Goal: Transaction & Acquisition: Purchase product/service

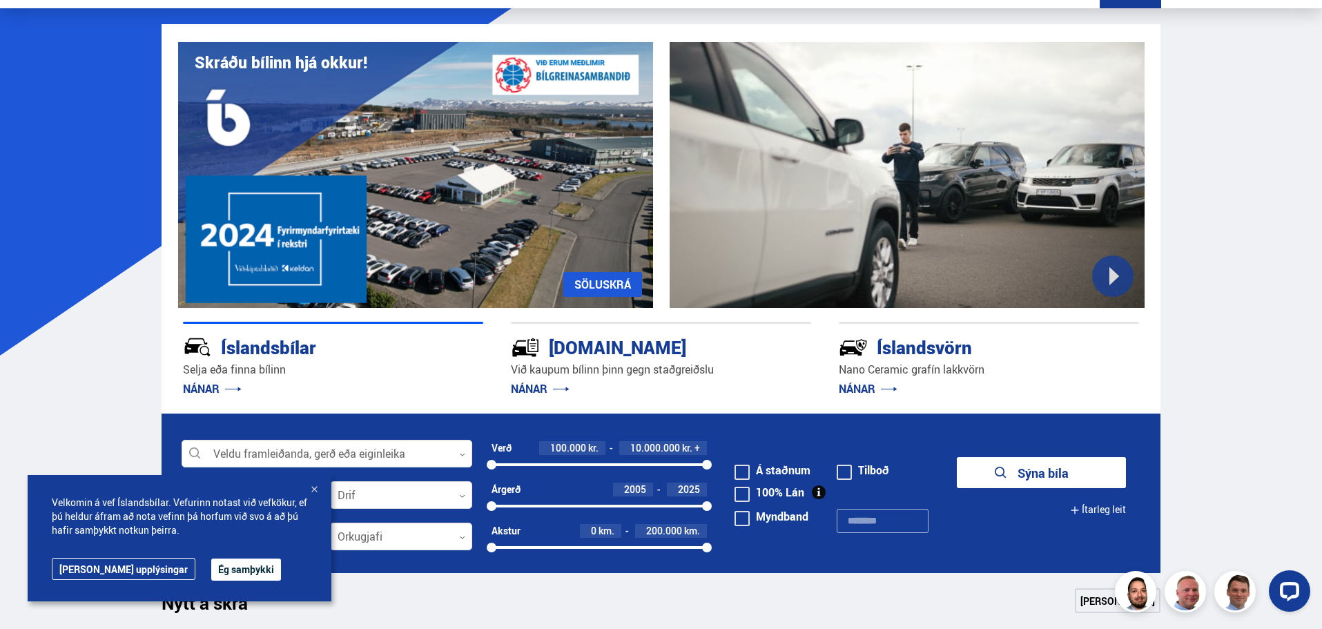
scroll to position [276, 0]
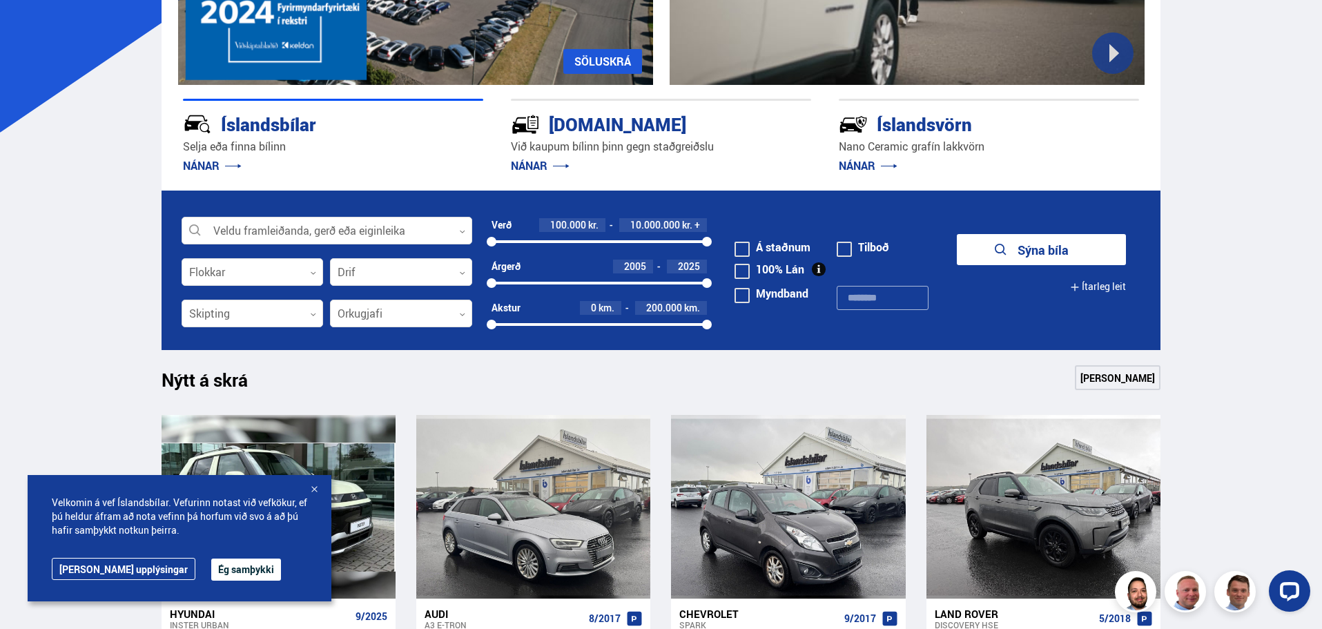
click at [315, 487] on div at bounding box center [314, 490] width 14 height 14
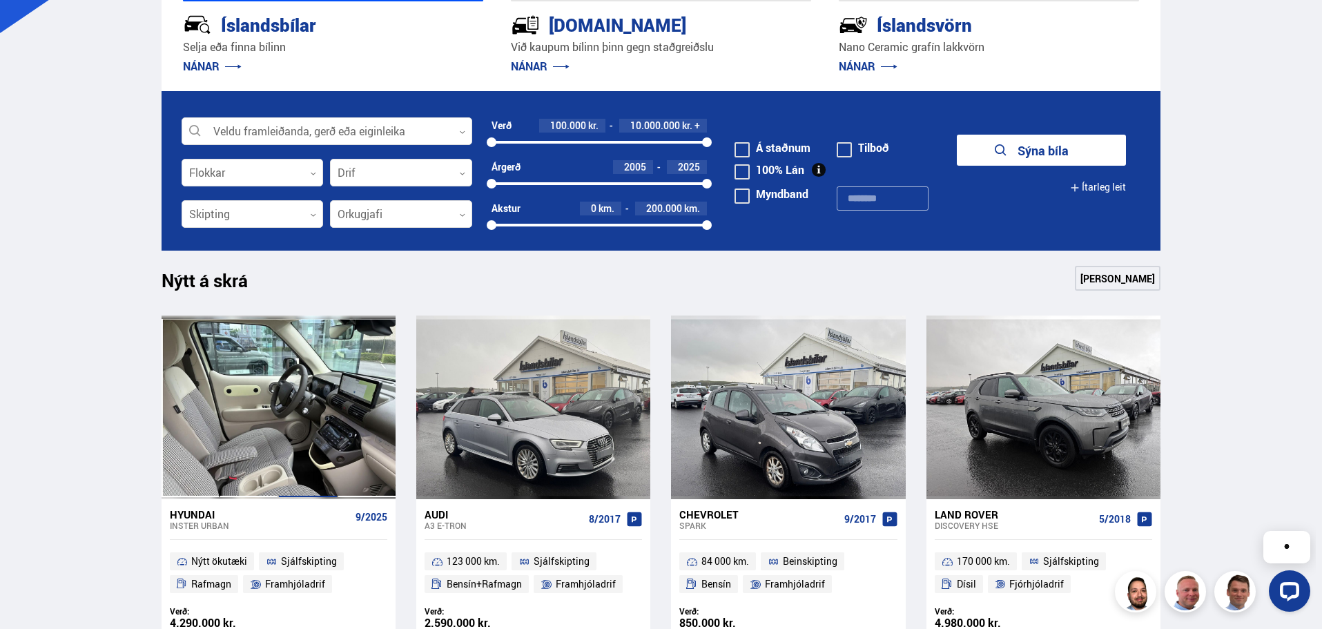
scroll to position [414, 0]
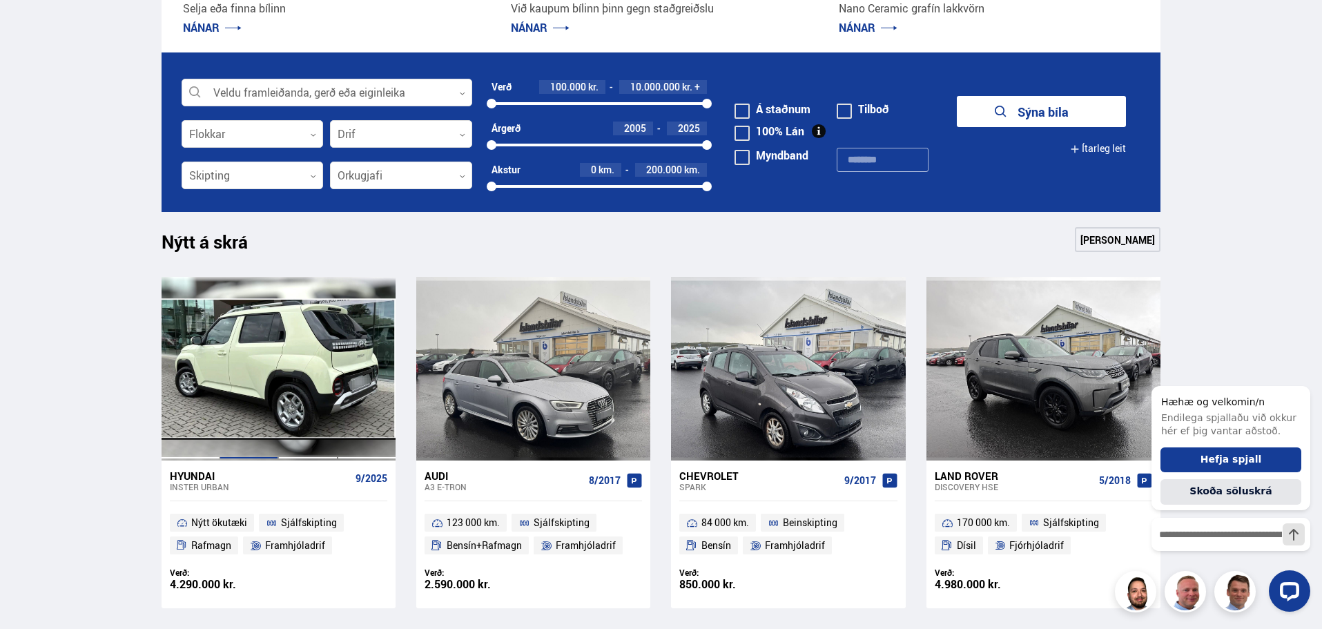
click at [264, 363] on div at bounding box center [249, 369] width 59 height 184
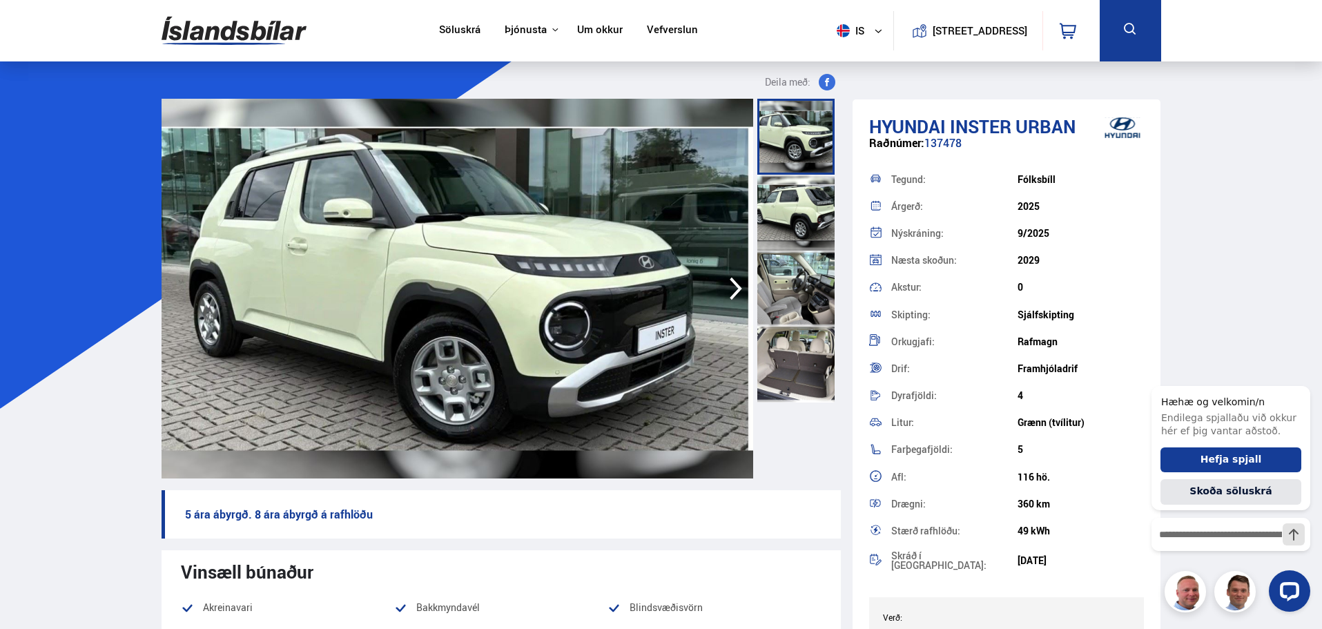
click at [775, 226] on div at bounding box center [795, 213] width 77 height 76
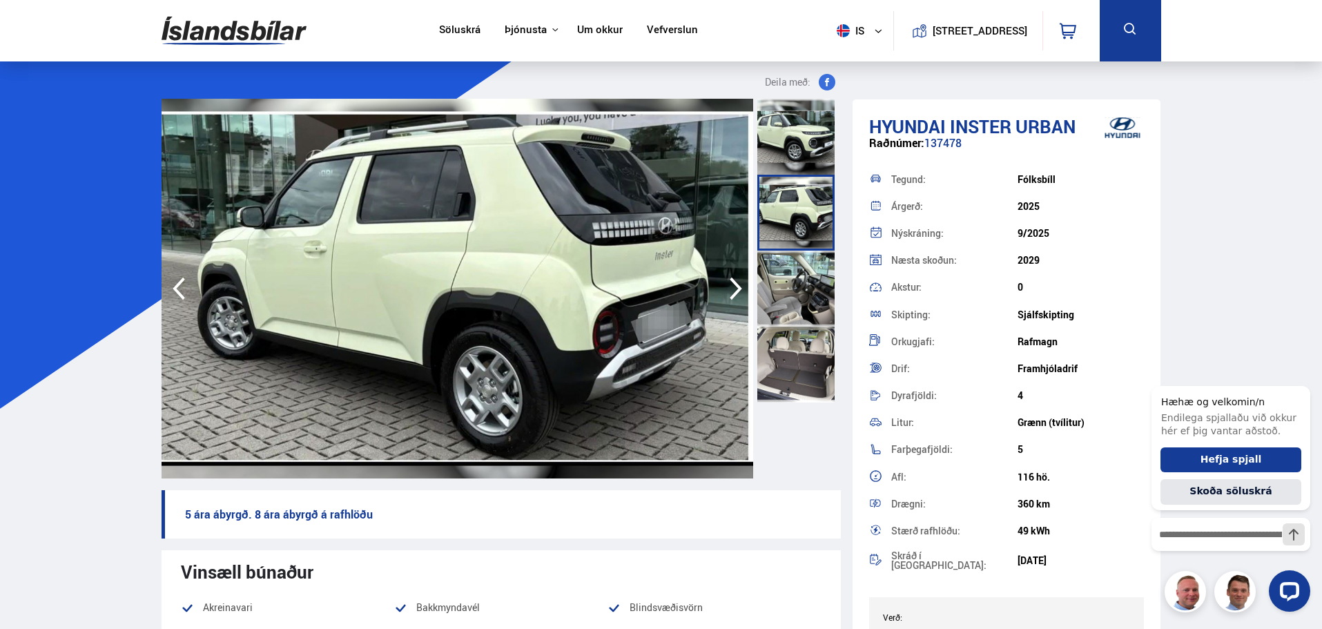
click at [802, 305] on div at bounding box center [795, 289] width 77 height 76
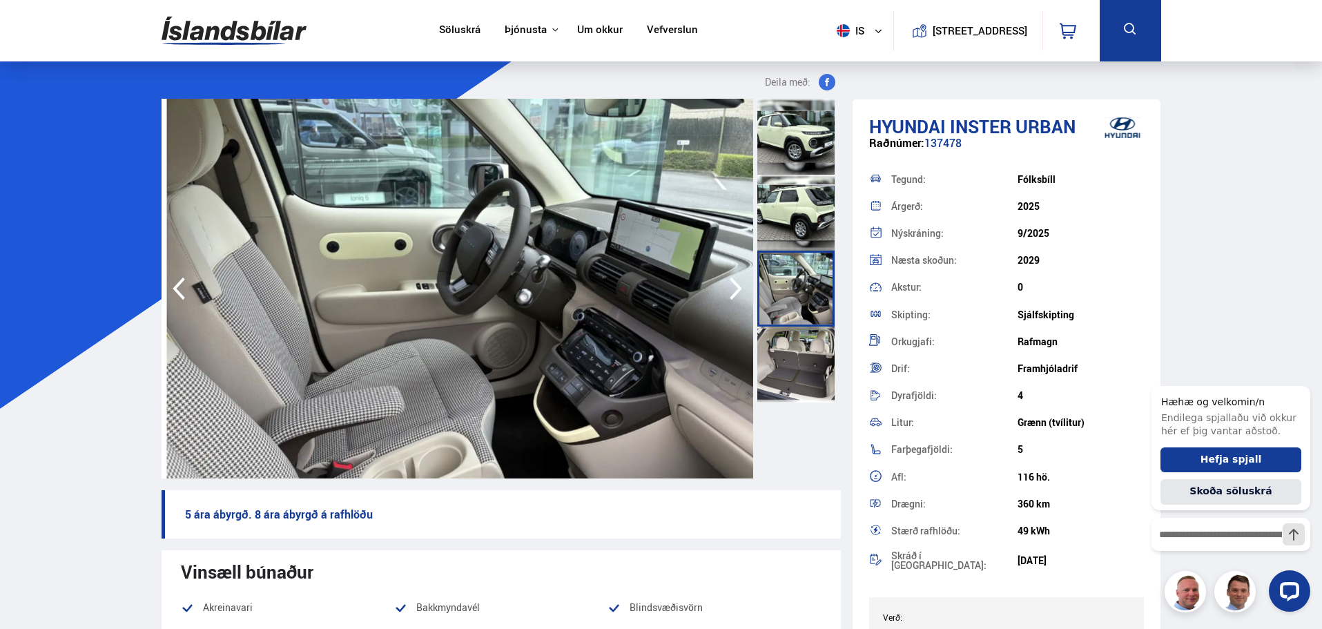
click at [495, 304] on img at bounding box center [458, 289] width 592 height 380
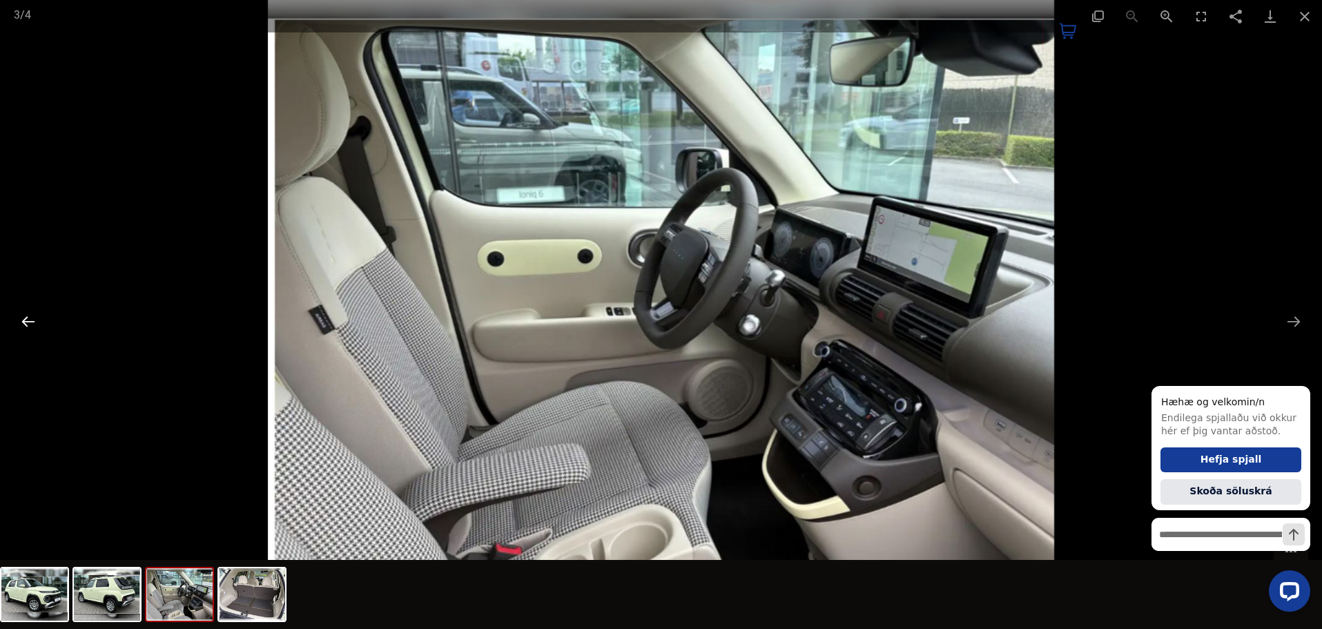
click at [32, 326] on button "Previous slide" at bounding box center [28, 321] width 29 height 27
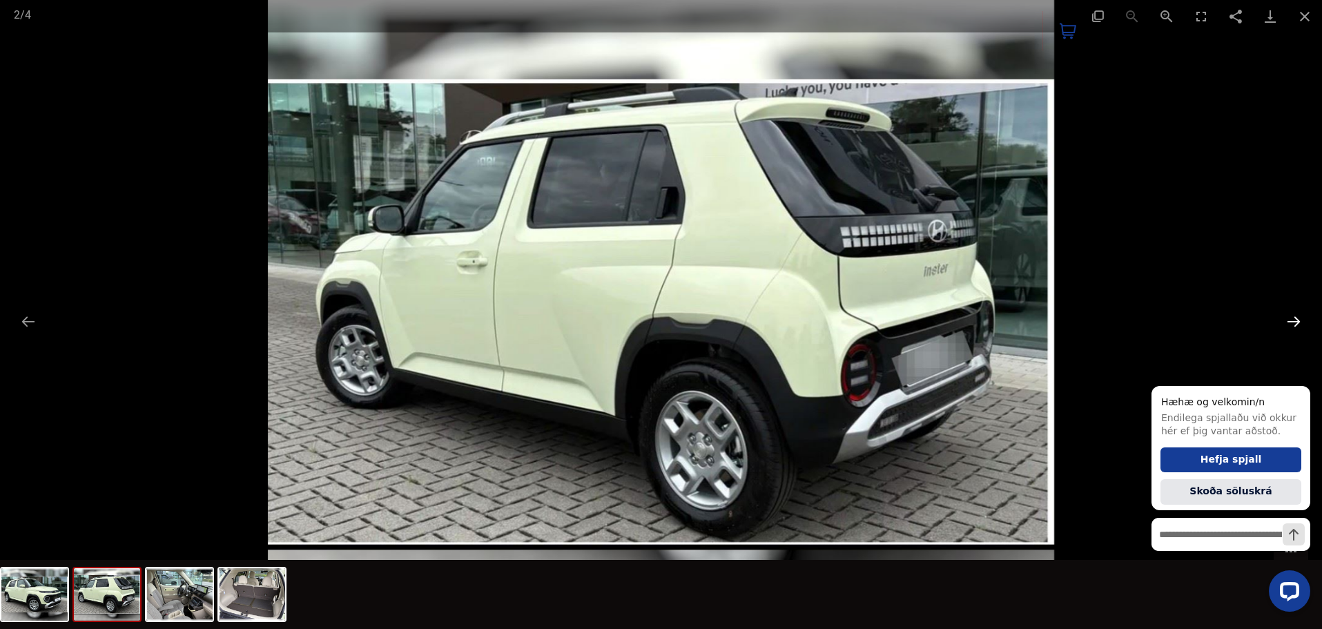
click at [1286, 318] on button "Next slide" at bounding box center [1293, 321] width 29 height 27
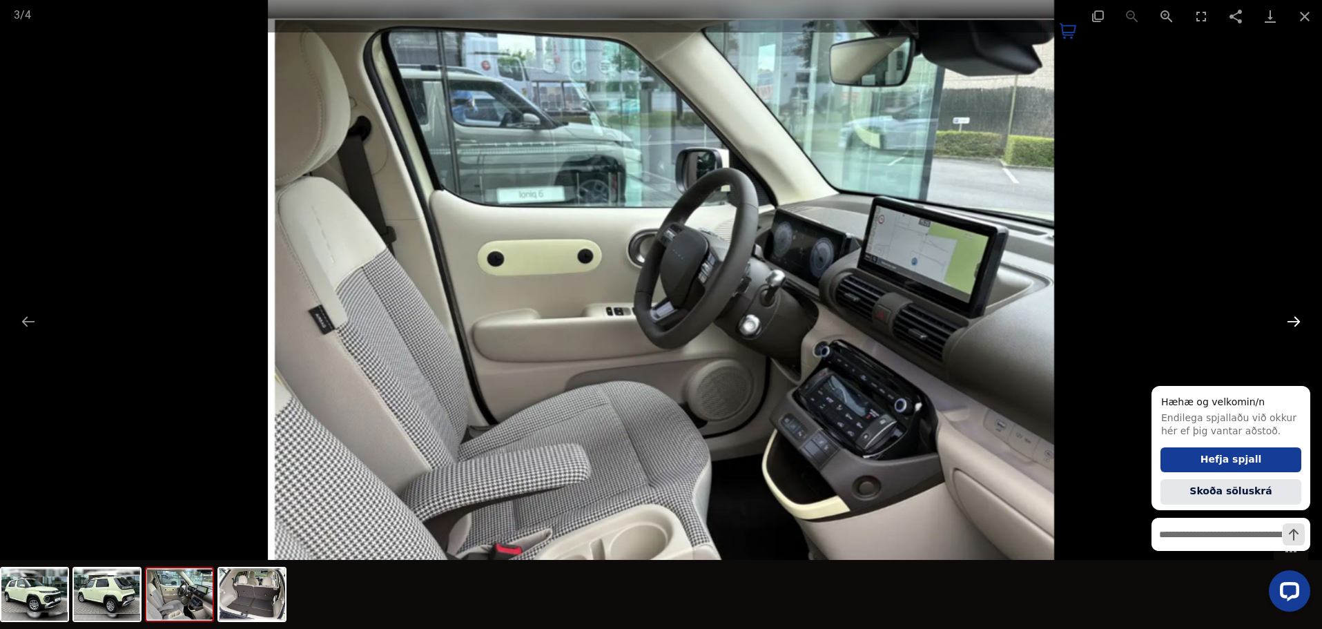
click at [1286, 318] on button "Next slide" at bounding box center [1293, 321] width 29 height 27
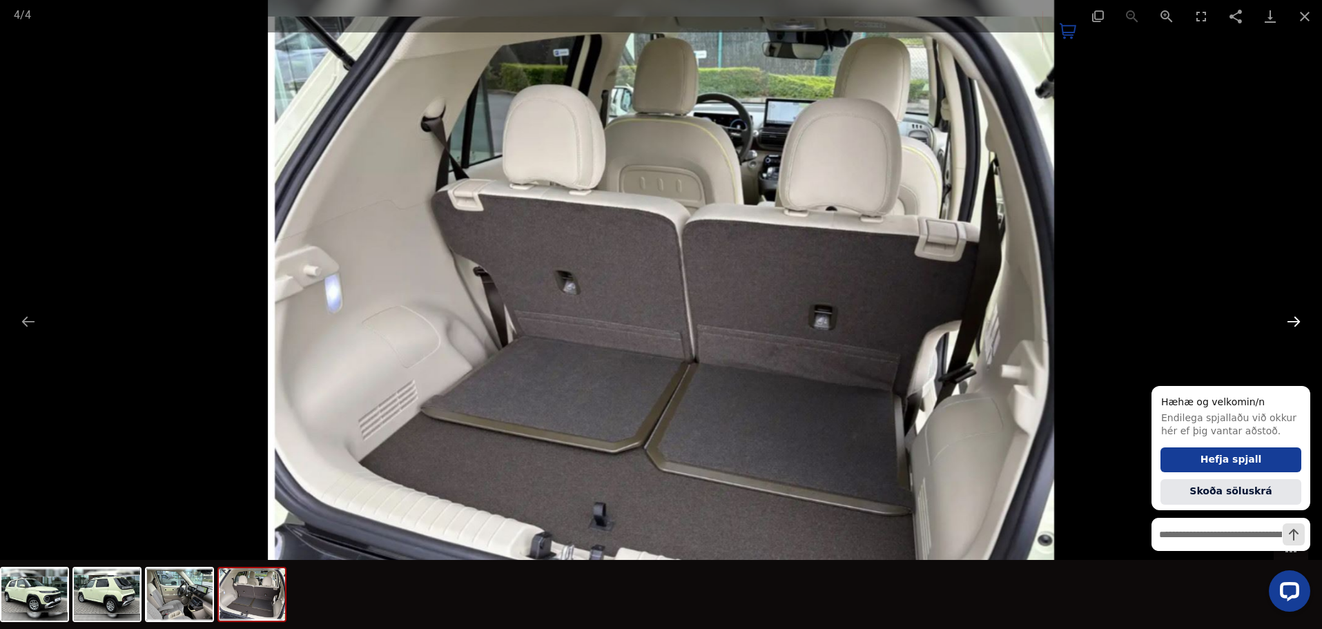
click at [1293, 319] on button "Next slide" at bounding box center [1293, 321] width 29 height 27
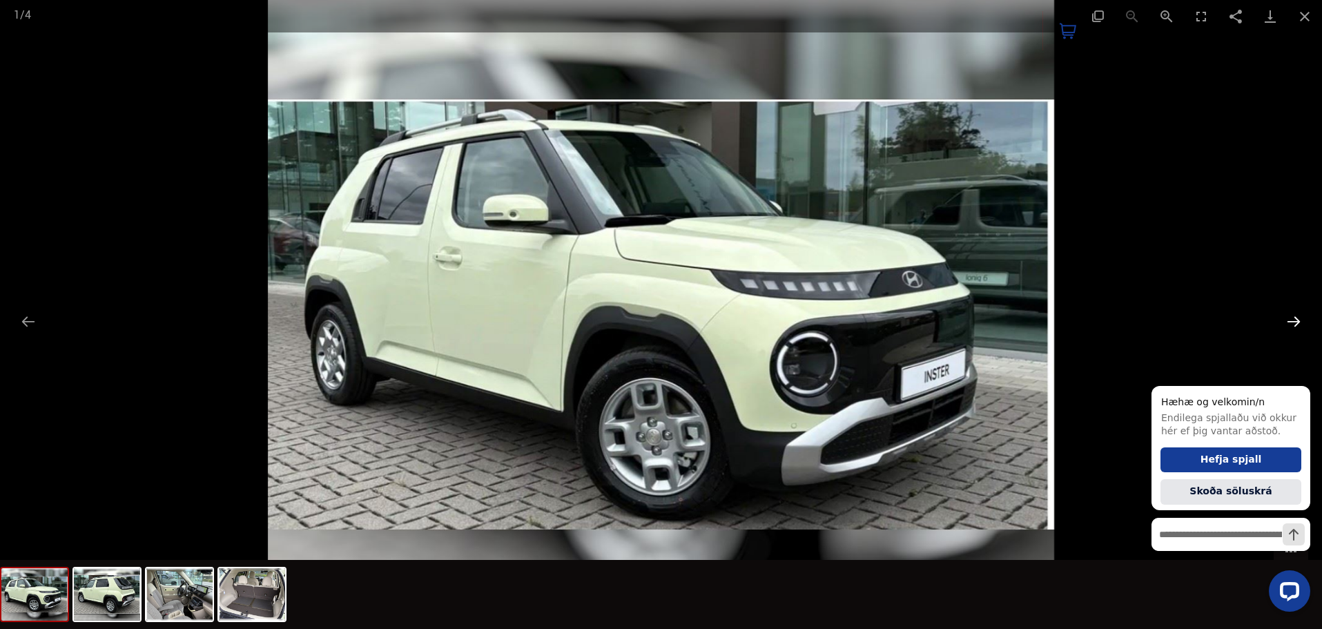
click at [1294, 319] on button "Next slide" at bounding box center [1293, 321] width 29 height 27
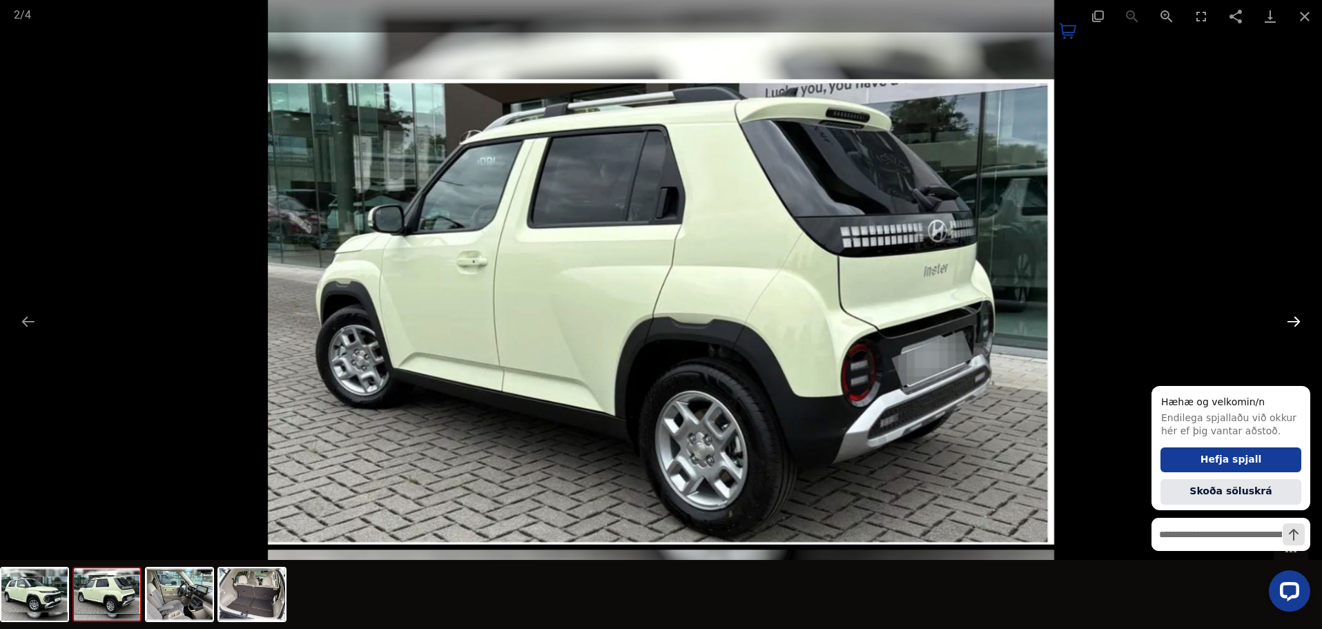
click at [1294, 319] on button "Next slide" at bounding box center [1293, 321] width 29 height 27
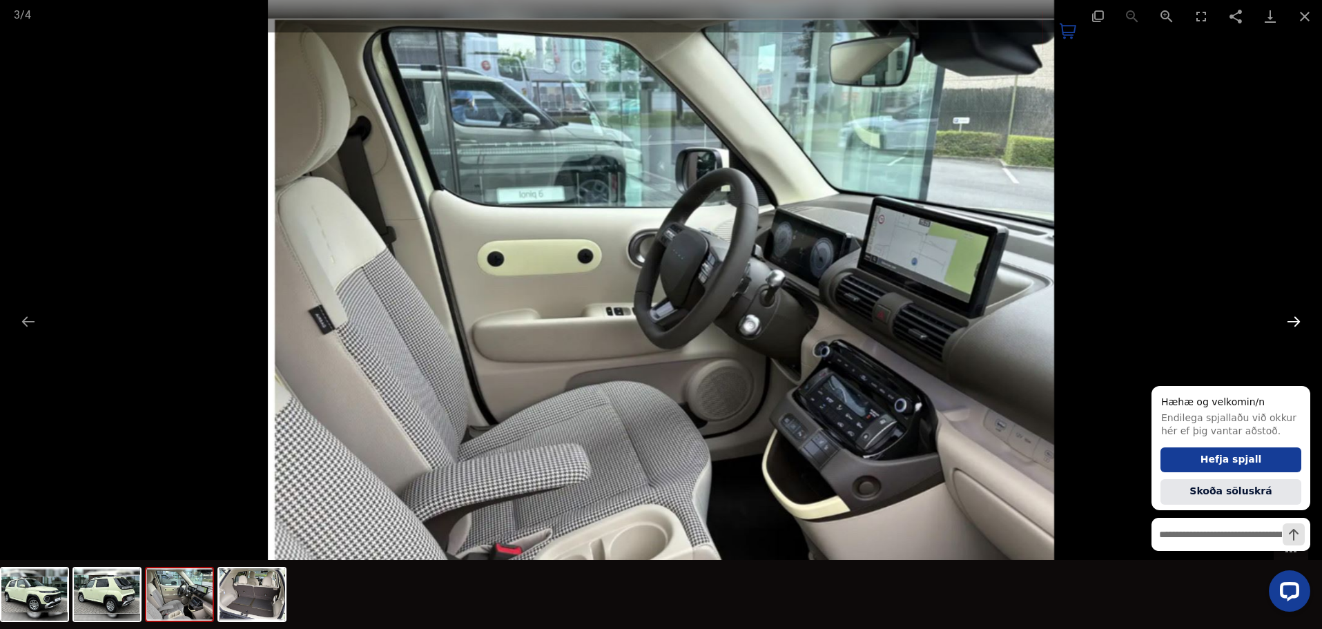
click at [1294, 319] on button "Next slide" at bounding box center [1293, 321] width 29 height 27
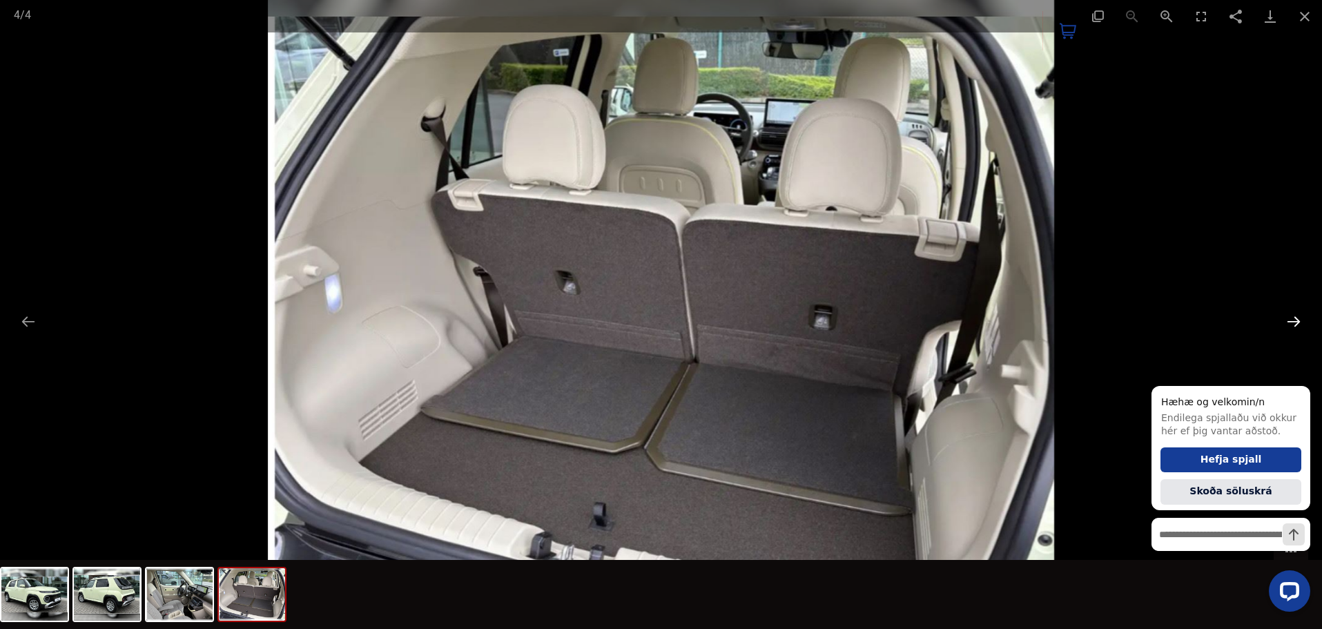
click at [1294, 319] on button "Next slide" at bounding box center [1293, 321] width 29 height 27
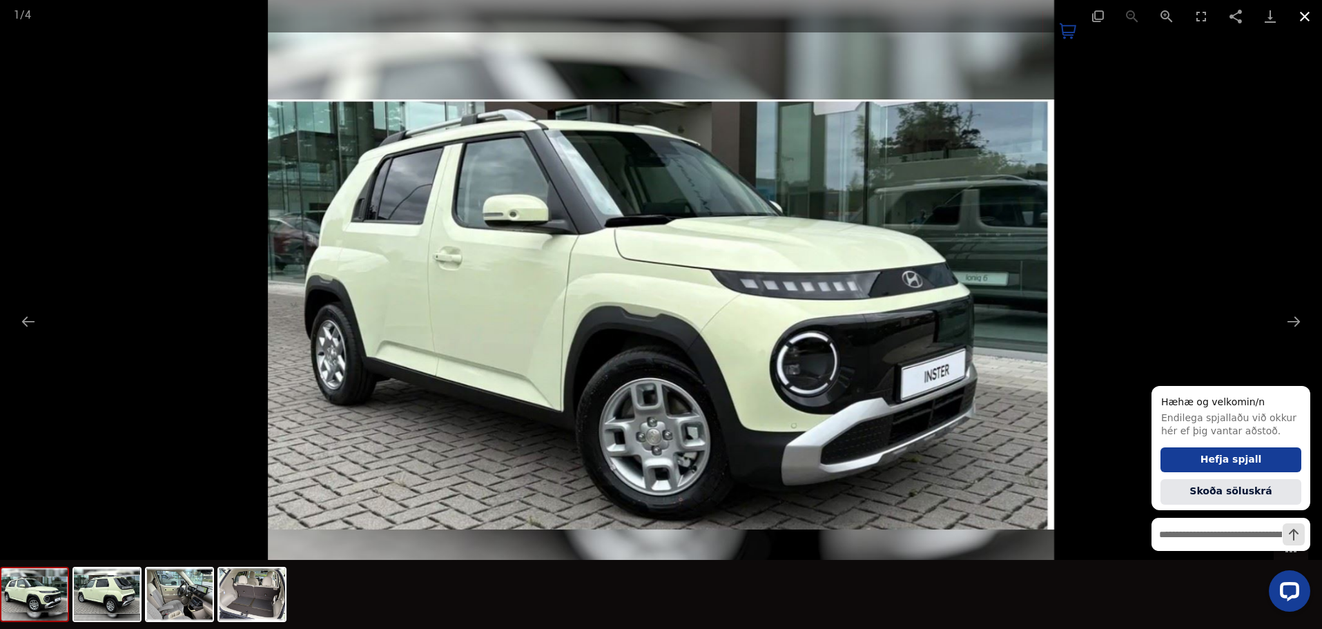
click at [1299, 17] on button "Close gallery" at bounding box center [1305, 16] width 35 height 32
